Goal: Use online tool/utility

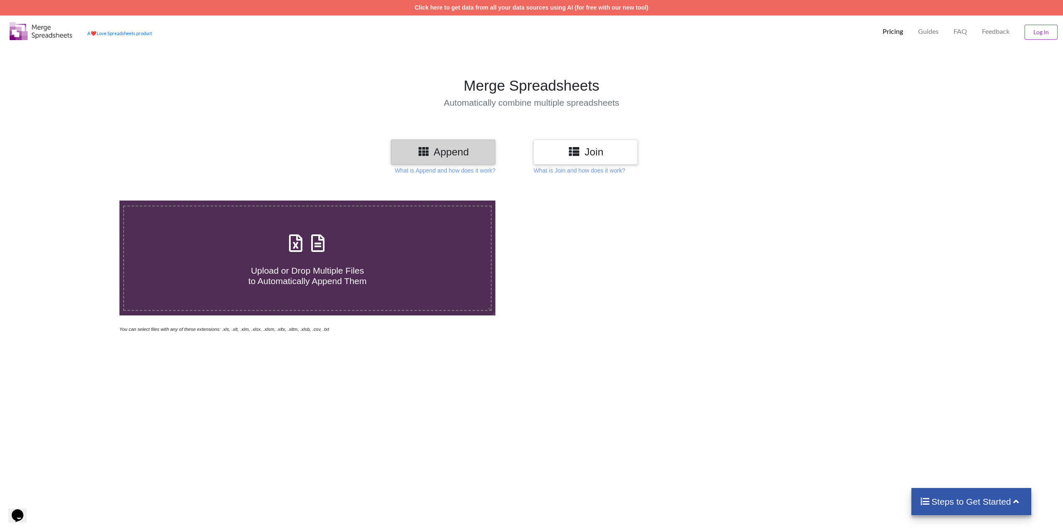
click at [311, 266] on span "Upload or Drop Multiple Files to Automatically Append Them" at bounding box center [307, 276] width 118 height 20
click at [79, 201] on input "Upload or Drop Multiple Files to Automatically Append Them" at bounding box center [79, 201] width 0 height 0
type input "C:\fakepath\[GEOGRAPHIC_DATA], [GEOGRAPHIC_DATA] 1086 EMAILS ONLY.xlsx"
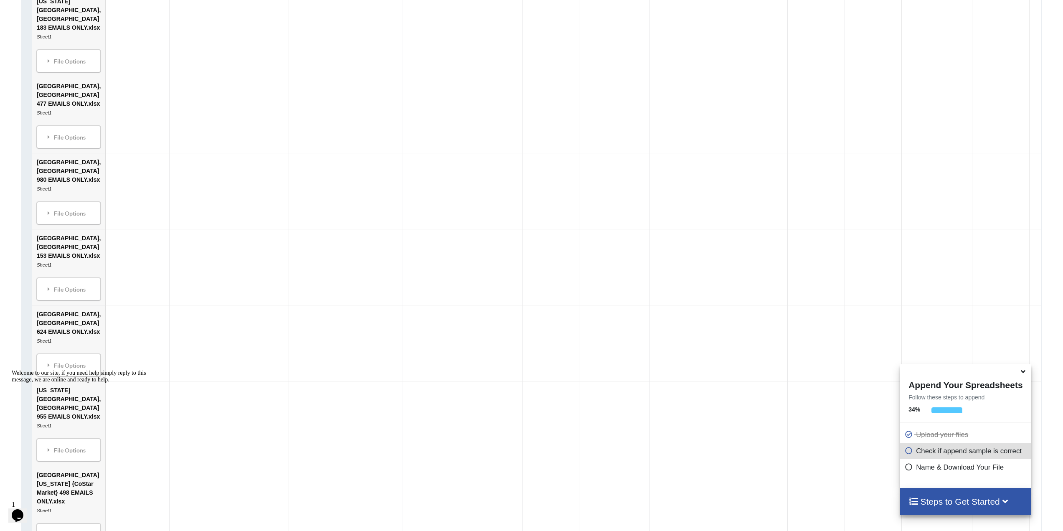
scroll to position [1404, 0]
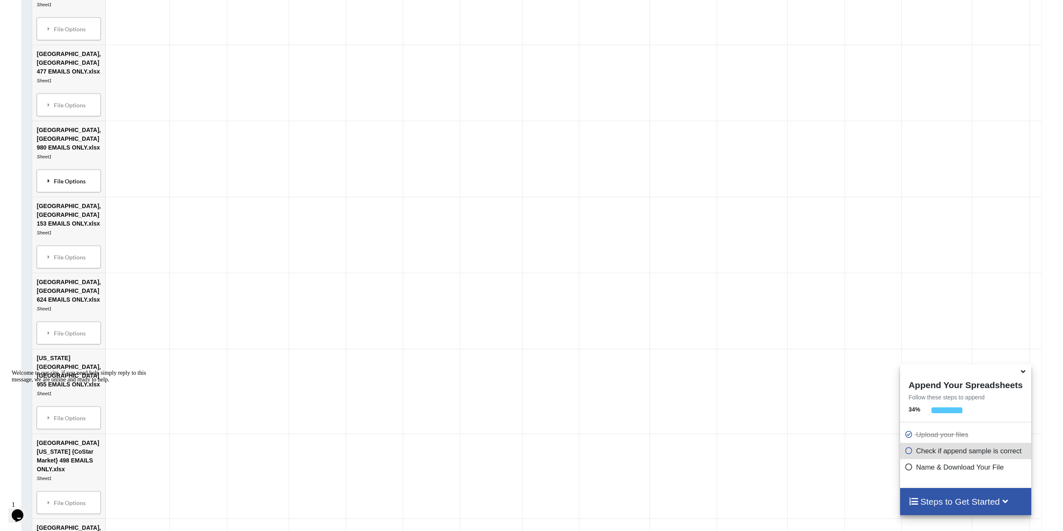
click at [57, 190] on div "File Options" at bounding box center [68, 182] width 59 height 18
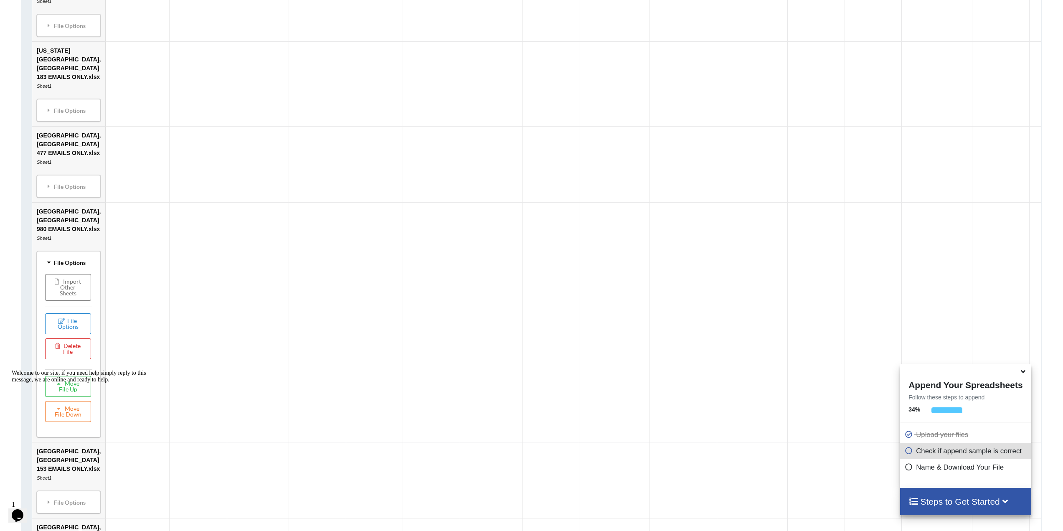
scroll to position [1373, 0]
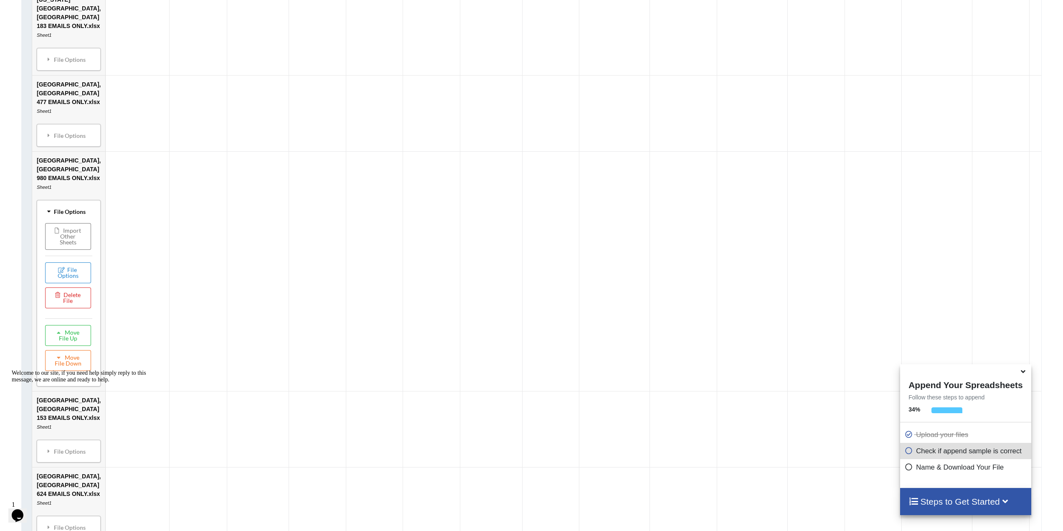
click at [60, 203] on div "File Options" at bounding box center [68, 212] width 59 height 18
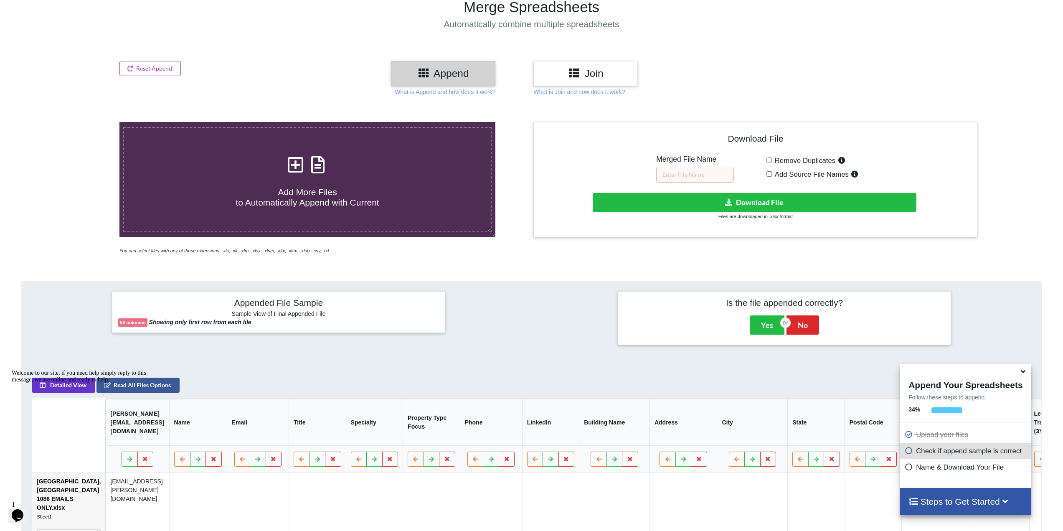
scroll to position [254, 0]
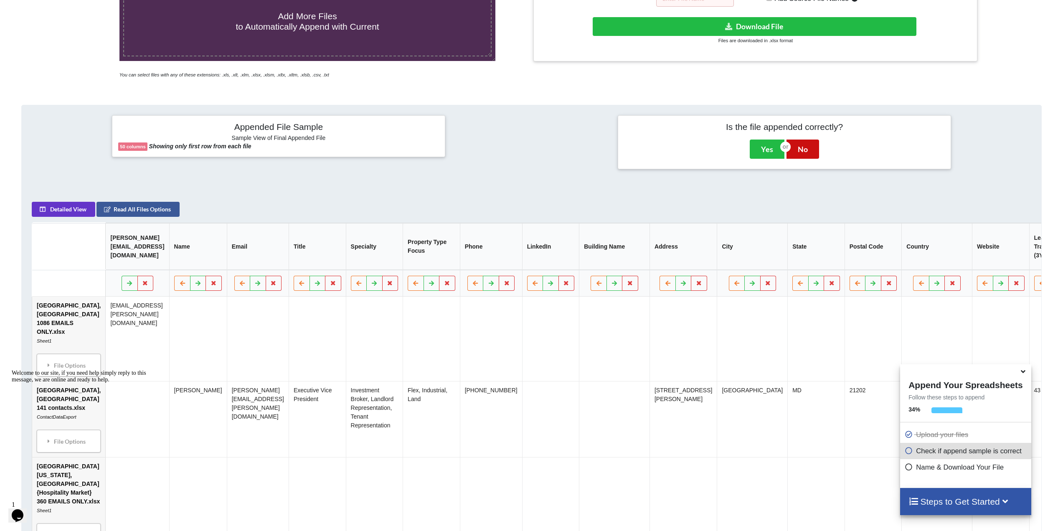
click at [808, 151] on button "No" at bounding box center [803, 149] width 33 height 19
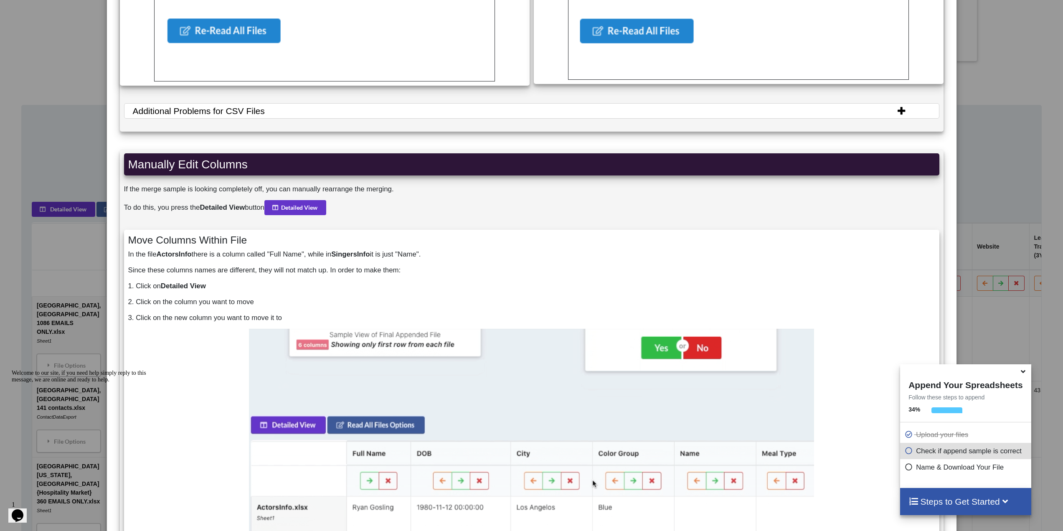
scroll to position [710, 0]
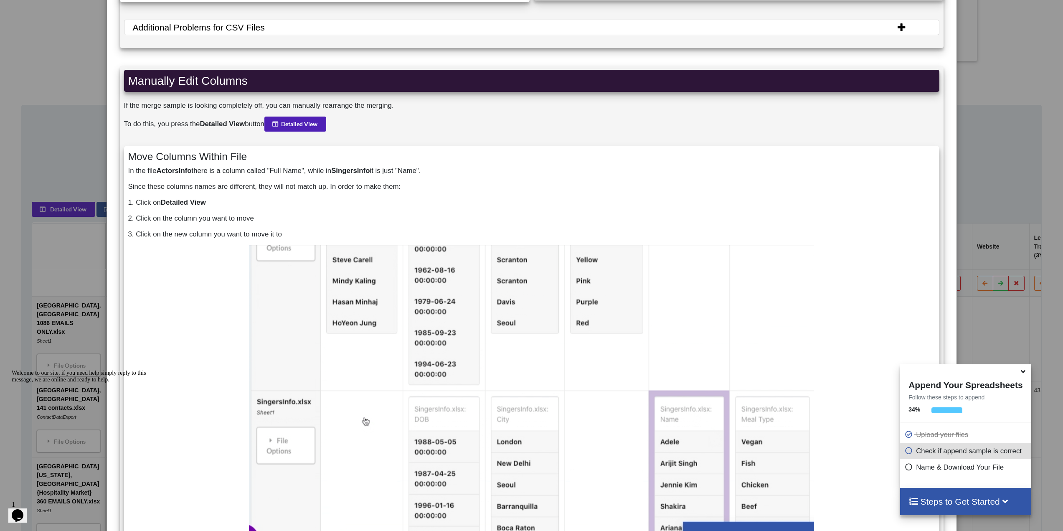
click at [311, 124] on button "Detailed View" at bounding box center [295, 124] width 62 height 15
click at [1018, 97] on div "Tips for Appending Correctly Read Column Names Properly Our algorithm merges fi…" at bounding box center [531, 265] width 1063 height 531
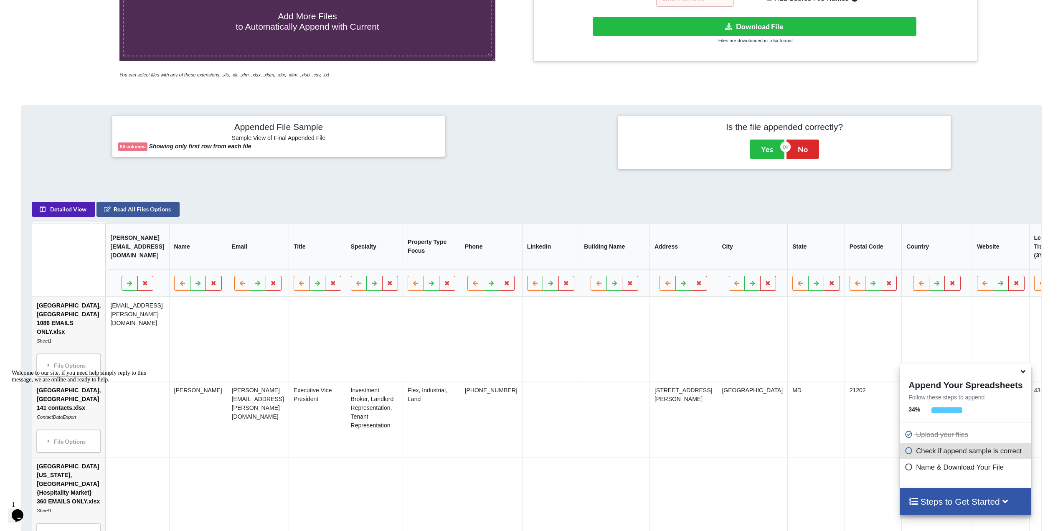
click at [63, 216] on button "Detailed View" at bounding box center [64, 209] width 64 height 15
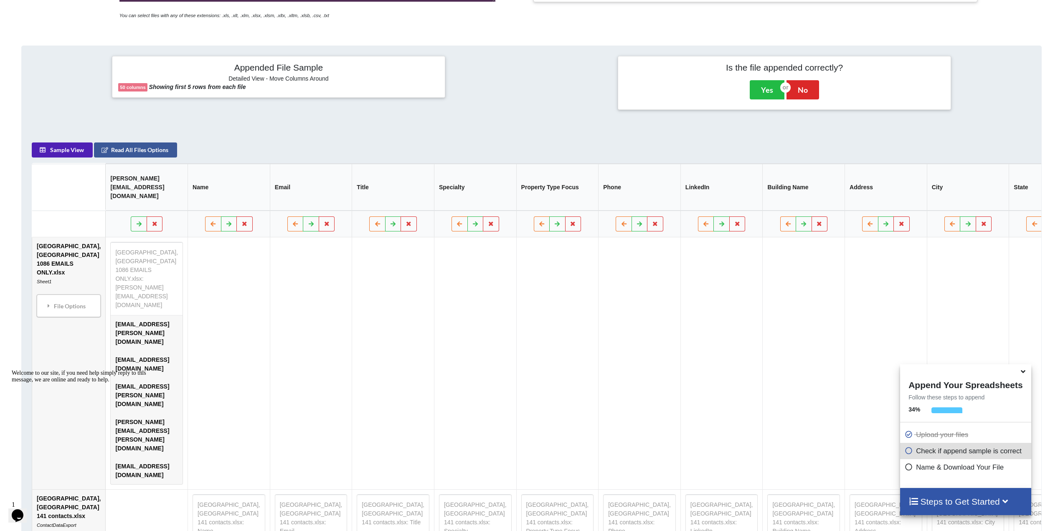
scroll to position [380, 0]
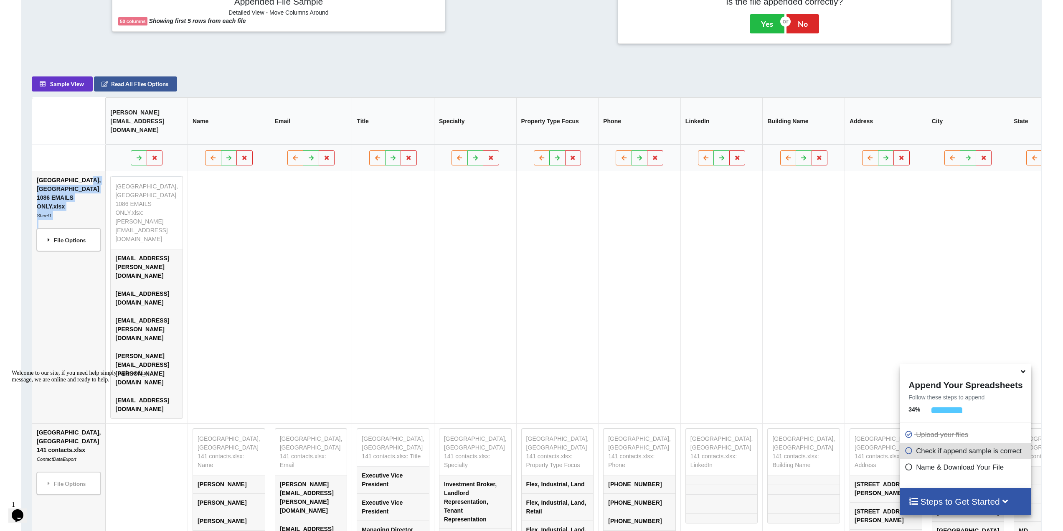
drag, startPoint x: 48, startPoint y: 184, endPoint x: 50, endPoint y: 225, distance: 41.4
click at [50, 225] on td "[GEOGRAPHIC_DATA], [GEOGRAPHIC_DATA] 1086 EMAILS ONLY.xlsx Sheet1 File Options …" at bounding box center [68, 298] width 73 height 252
click at [62, 196] on td "[GEOGRAPHIC_DATA], [GEOGRAPHIC_DATA] 1086 EMAILS ONLY.xlsx Sheet1 File Options …" at bounding box center [68, 298] width 73 height 252
click at [61, 231] on div "File Options" at bounding box center [68, 240] width 59 height 18
click at [435, 343] on td at bounding box center [393, 298] width 82 height 252
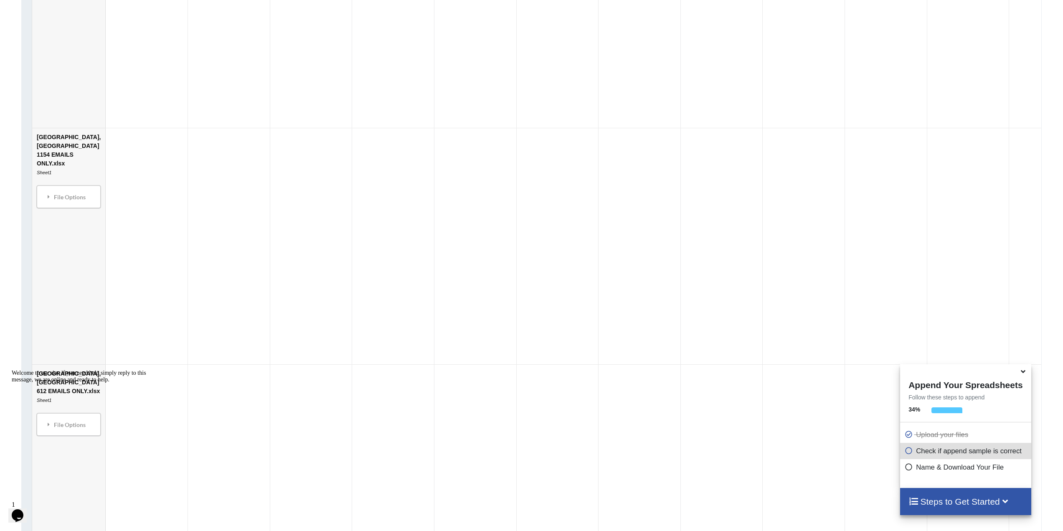
scroll to position [1675, 0]
